Goal: Task Accomplishment & Management: Complete application form

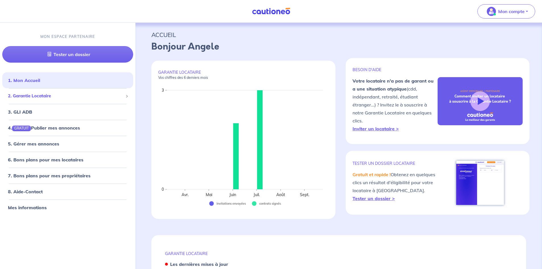
click at [56, 99] on span "2. Garantie Locataire" at bounding box center [65, 96] width 115 height 7
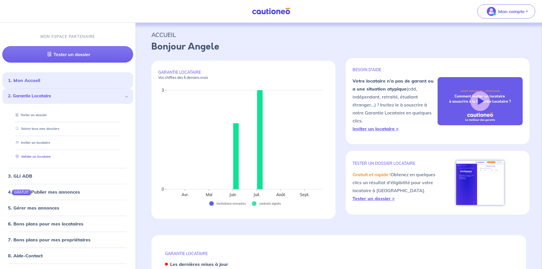
click at [45, 156] on link "Valider un locataire" at bounding box center [31, 157] width 37 height 4
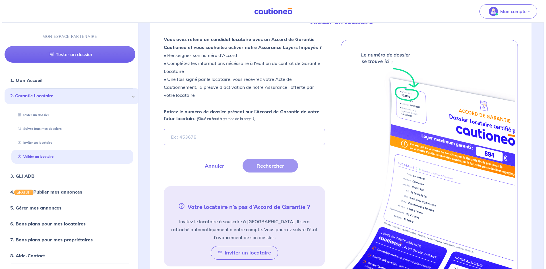
scroll to position [153, 0]
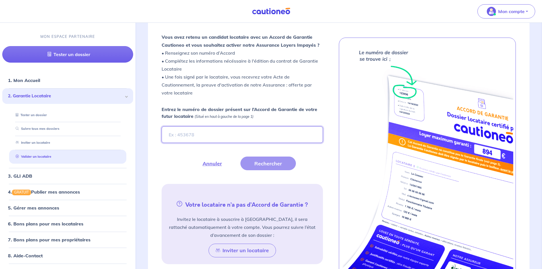
click at [258, 131] on input "Entrez le numéro de dossier présent sur l’Accord de Garantie de votre futur loc…" at bounding box center [242, 134] width 161 height 17
paste input "ix2RIV"
type input "ix2RIV"
click at [262, 159] on button "Rechercher" at bounding box center [267, 164] width 55 height 14
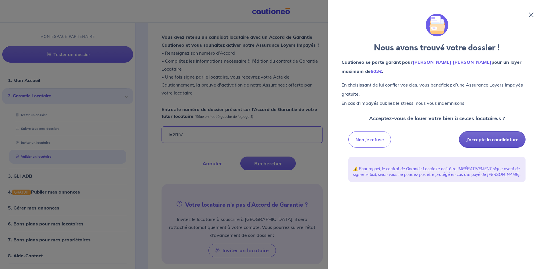
click at [482, 139] on button "J’accepte la candidature" at bounding box center [492, 139] width 67 height 17
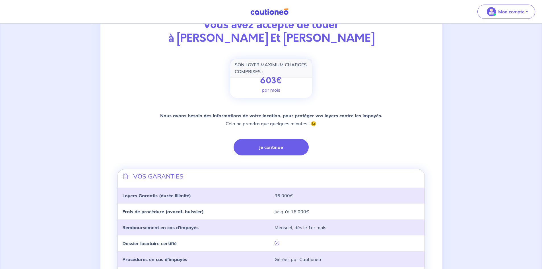
scroll to position [57, 0]
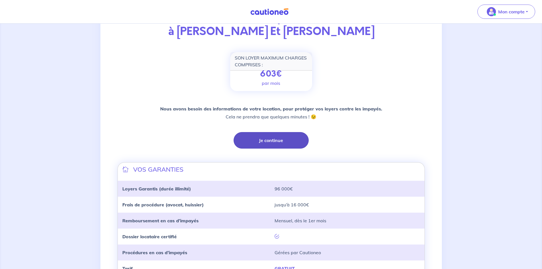
click at [281, 140] on button "Je continue" at bounding box center [271, 140] width 75 height 17
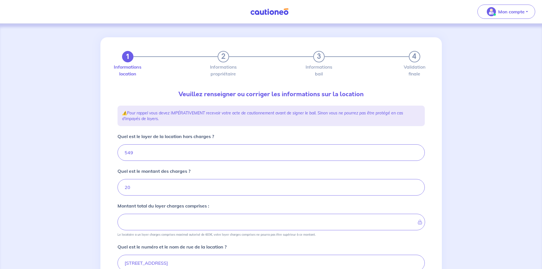
type input "569"
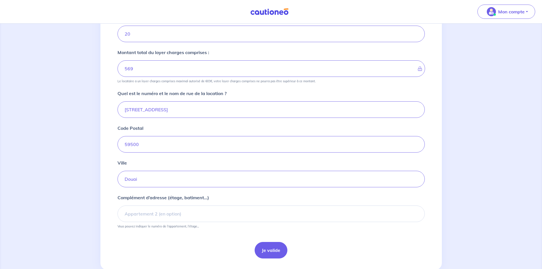
scroll to position [168, 0]
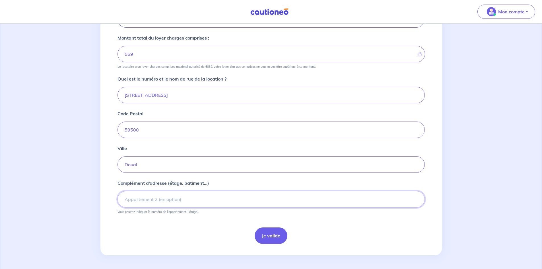
click at [189, 204] on input "Complément d’adresse (étage, batiment...)" at bounding box center [271, 199] width 307 height 17
type input "appart 101"
click at [263, 236] on button "Je valide" at bounding box center [271, 235] width 33 height 17
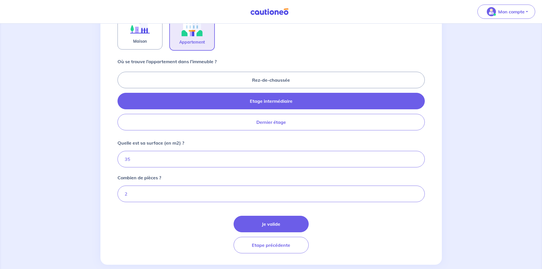
scroll to position [218, 0]
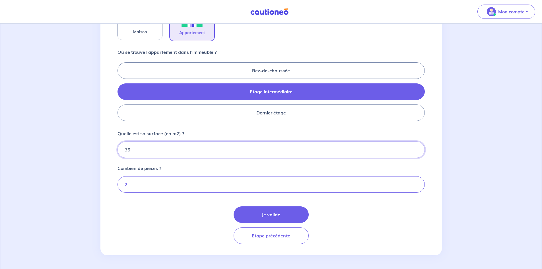
drag, startPoint x: 149, startPoint y: 147, endPoint x: 119, endPoint y: 150, distance: 30.9
click at [119, 150] on input "35" at bounding box center [271, 149] width 307 height 17
type input "34"
type input "34.67"
click at [268, 214] on button "Je valide" at bounding box center [271, 214] width 75 height 17
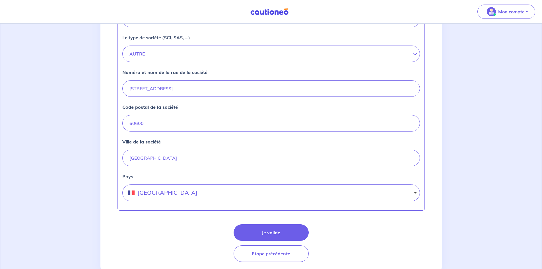
scroll to position [199, 0]
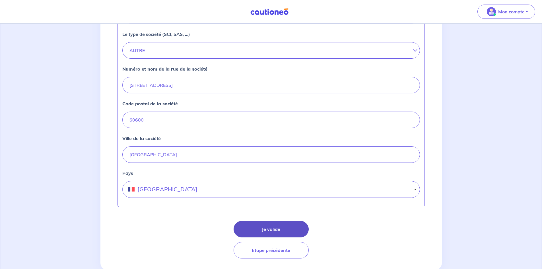
click at [294, 227] on button "Je valide" at bounding box center [271, 229] width 75 height 17
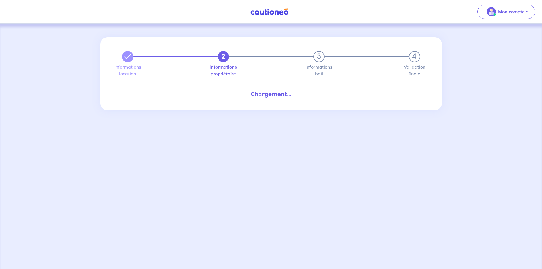
select select "FR"
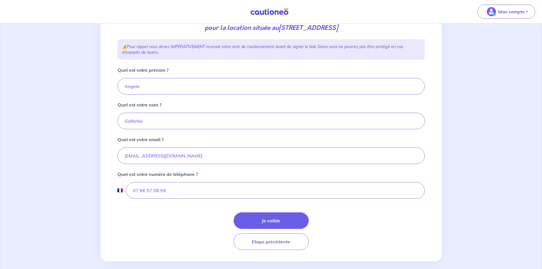
scroll to position [85, 0]
click at [271, 225] on button "Je valide" at bounding box center [271, 219] width 75 height 17
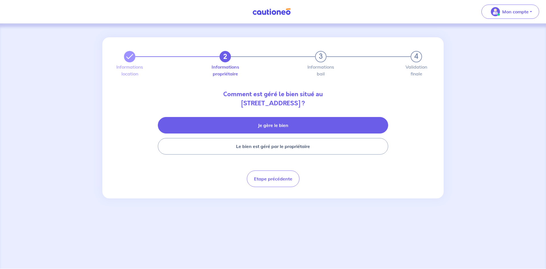
click at [301, 127] on button "Je gère le bien" at bounding box center [273, 125] width 231 height 17
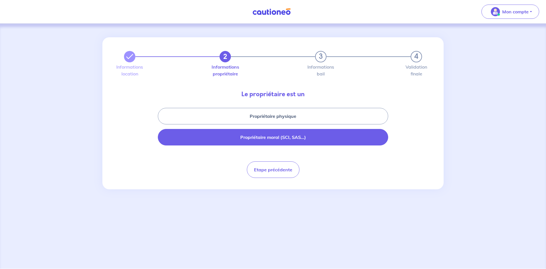
click at [322, 137] on button "Propriétaire moral (SCI, SAS...)" at bounding box center [273, 137] width 231 height 17
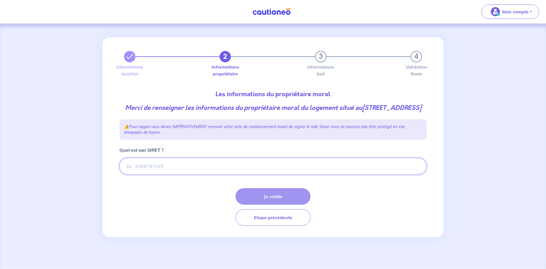
click at [215, 174] on input "Quel est son SIRET ?" at bounding box center [273, 166] width 307 height 17
paste input "90847873800028"
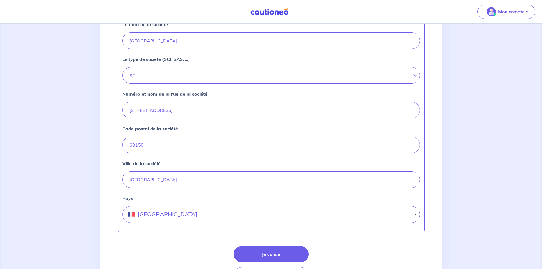
scroll to position [171, 0]
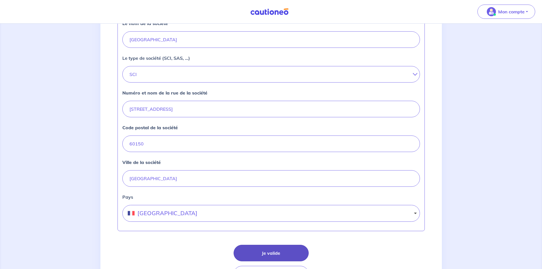
type input "90847873800028"
click at [297, 261] on button "Je valide" at bounding box center [271, 253] width 75 height 17
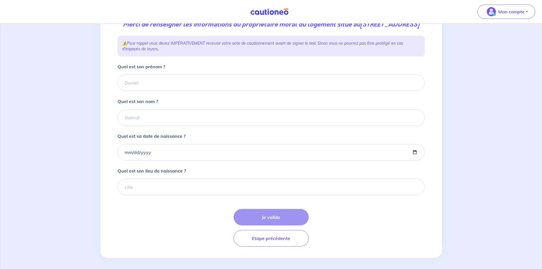
scroll to position [85, 0]
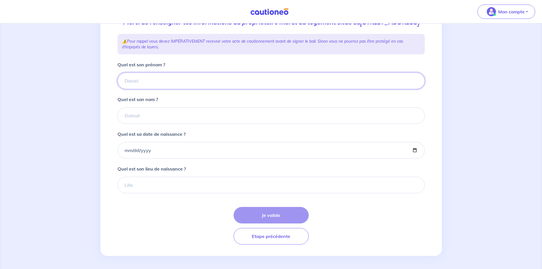
click at [177, 87] on input "Quel est son prénom ?" at bounding box center [271, 81] width 307 height 17
paste input "Fouad"
type input "Fouad"
click at [139, 124] on input "Quel est son nom ?" at bounding box center [271, 115] width 307 height 17
paste input "HADDOUCHI"
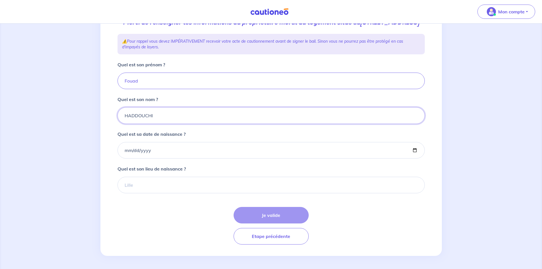
type input "HADDOUCHI"
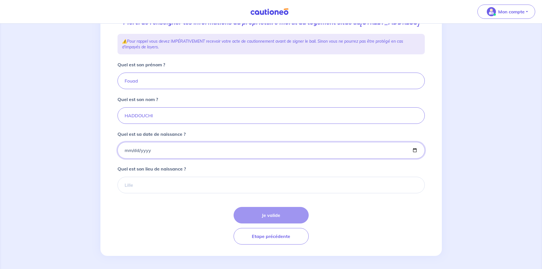
click at [149, 159] on input "Quel est sa date de naissance ?" at bounding box center [271, 150] width 307 height 17
click at [141, 159] on input "Quel est sa date de naissance ?" at bounding box center [271, 150] width 307 height 17
click at [125, 159] on input "Quel est sa date de naissance ?" at bounding box center [271, 150] width 307 height 17
click at [161, 157] on input "Quel est sa date de naissance ?" at bounding box center [271, 150] width 307 height 17
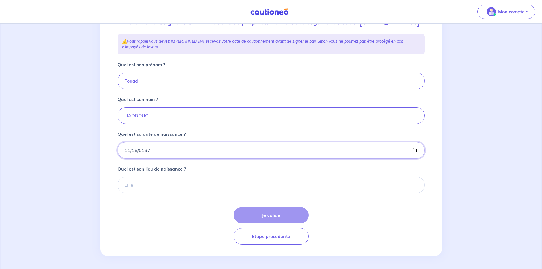
type input "1976-11-16"
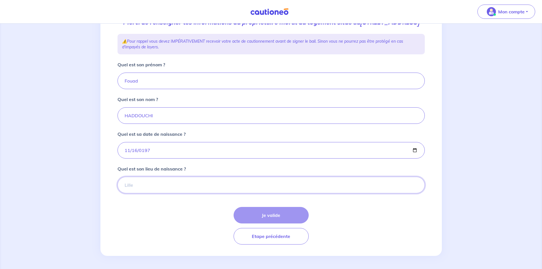
click at [167, 193] on input "Quel est son lieu de naissance ?" at bounding box center [271, 185] width 307 height 17
paste input "CORBEIL-ESSONNES"
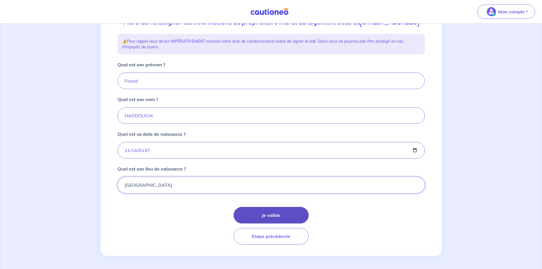
type input "CORBEIL-ESSONNES"
click at [272, 223] on button "Je valide" at bounding box center [271, 215] width 75 height 17
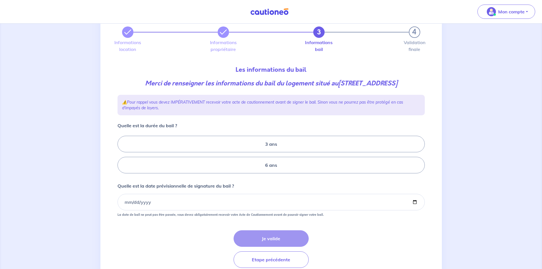
scroll to position [28, 0]
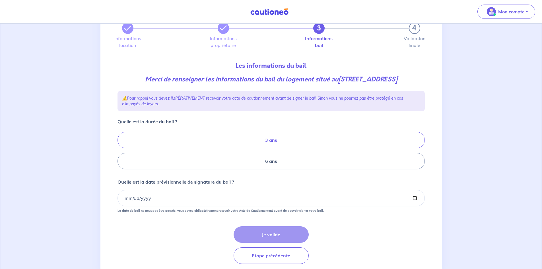
click at [281, 143] on label "3 ans" at bounding box center [271, 140] width 307 height 17
click at [121, 149] on input "3 ans" at bounding box center [120, 151] width 4 height 4
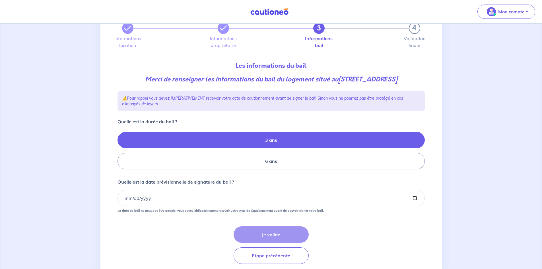
radio input "true"
click at [256, 194] on input "Quelle est la date prévisionnelle de signature du bail ?" at bounding box center [271, 198] width 307 height 17
click at [254, 202] on input "Quelle est la date prévisionnelle de signature du bail ?" at bounding box center [271, 198] width 307 height 17
click at [417, 200] on input "Quelle est la date prévisionnelle de signature du bail ?" at bounding box center [271, 198] width 307 height 17
click at [417, 198] on input "Quelle est la date prévisionnelle de signature du bail ?" at bounding box center [271, 198] width 307 height 17
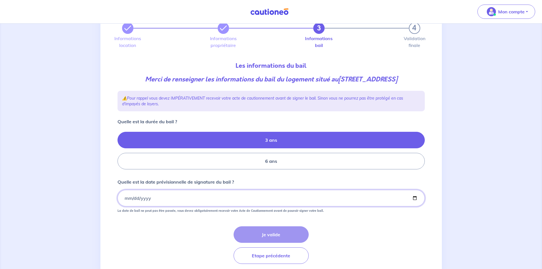
click at [417, 198] on input "Quelle est la date prévisionnelle de signature du bail ?" at bounding box center [271, 198] width 307 height 17
type input "2025-09-30"
click at [274, 236] on button "Je valide" at bounding box center [271, 234] width 75 height 17
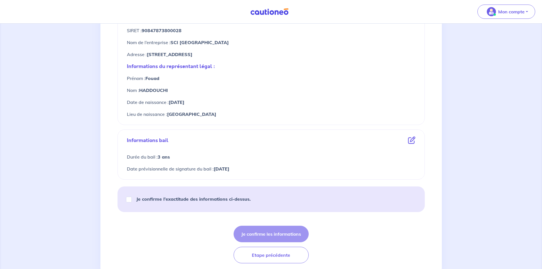
scroll to position [256, 0]
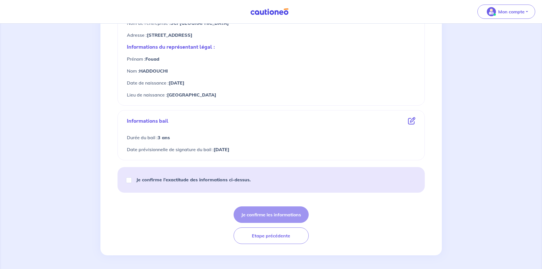
click at [128, 183] on div "Je confirme l’exactitude des informations ci-dessus." at bounding box center [190, 180] width 133 height 16
click at [129, 180] on input "Je confirme l’exactitude des informations ci-dessus." at bounding box center [129, 180] width 6 height 6
checkbox input "true"
click at [290, 223] on div "Je confirme les informations Etape précédente" at bounding box center [271, 225] width 307 height 38
click at [287, 217] on button "Je confirme les informations" at bounding box center [271, 214] width 75 height 17
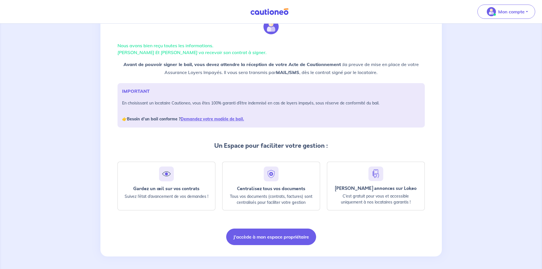
scroll to position [27, 0]
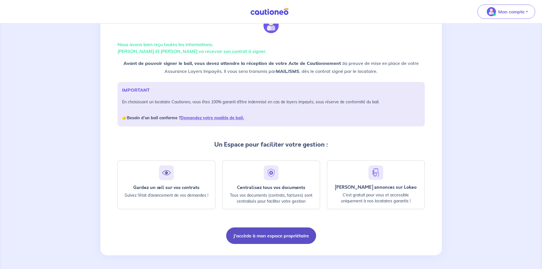
click at [284, 235] on button "J'accède à mon espace propriétaire" at bounding box center [271, 235] width 90 height 17
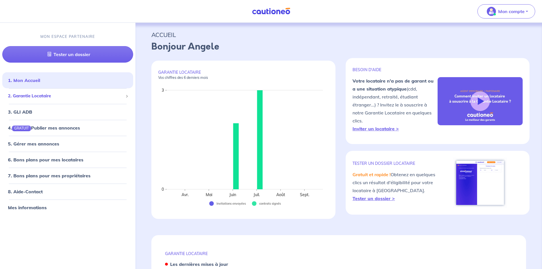
click at [51, 99] on span "2. Garantie Locataire" at bounding box center [65, 96] width 115 height 7
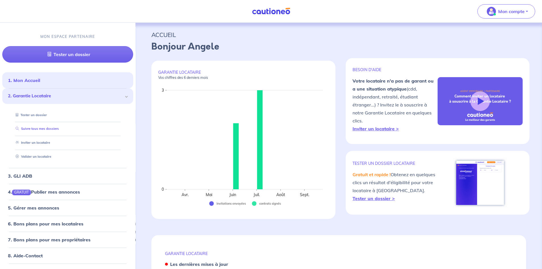
click at [47, 127] on link "Suivre tous mes dossiers" at bounding box center [36, 129] width 46 height 4
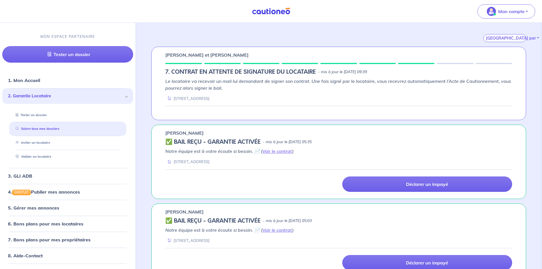
scroll to position [63, 0]
